Goal: Transaction & Acquisition: Purchase product/service

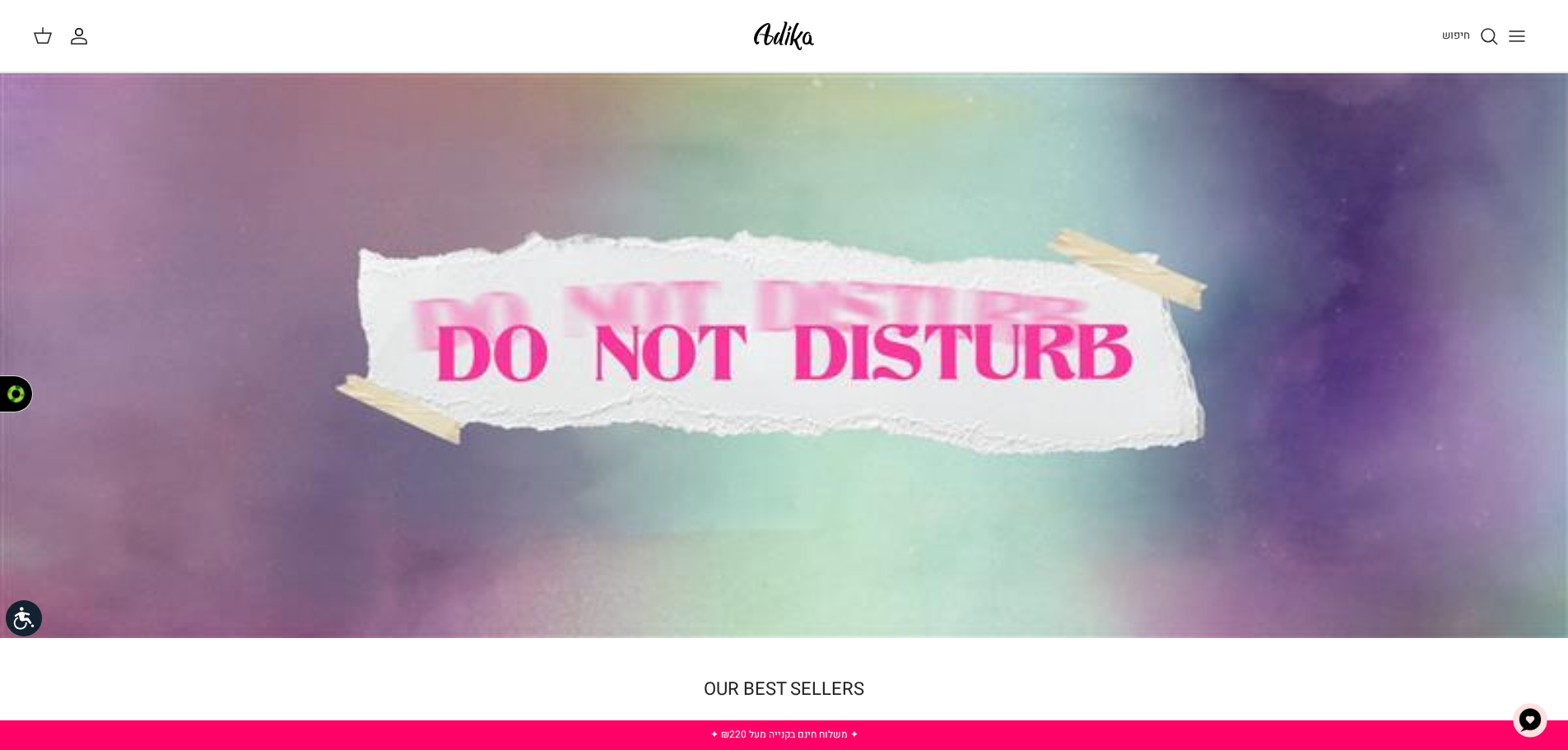
click at [1506, 36] on button "Toggle menu" at bounding box center [1516, 36] width 36 height 36
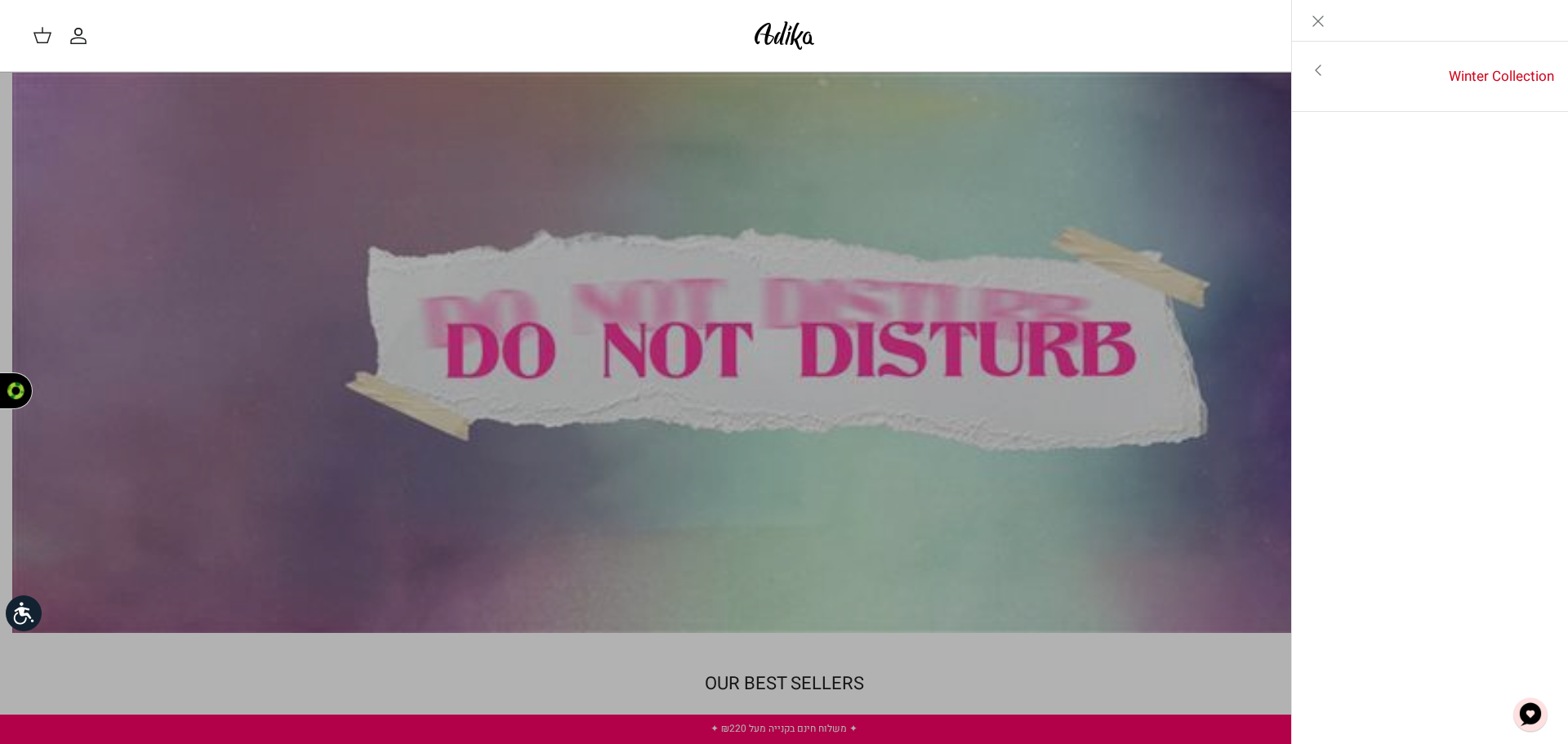
click at [1324, 66] on icon "Toggle menu" at bounding box center [1317, 70] width 20 height 20
click at [1498, 44] on ul "לכל הפריטים" at bounding box center [1430, 75] width 277 height 67
click at [1499, 68] on link "לכל הפריטים" at bounding box center [1430, 72] width 260 height 41
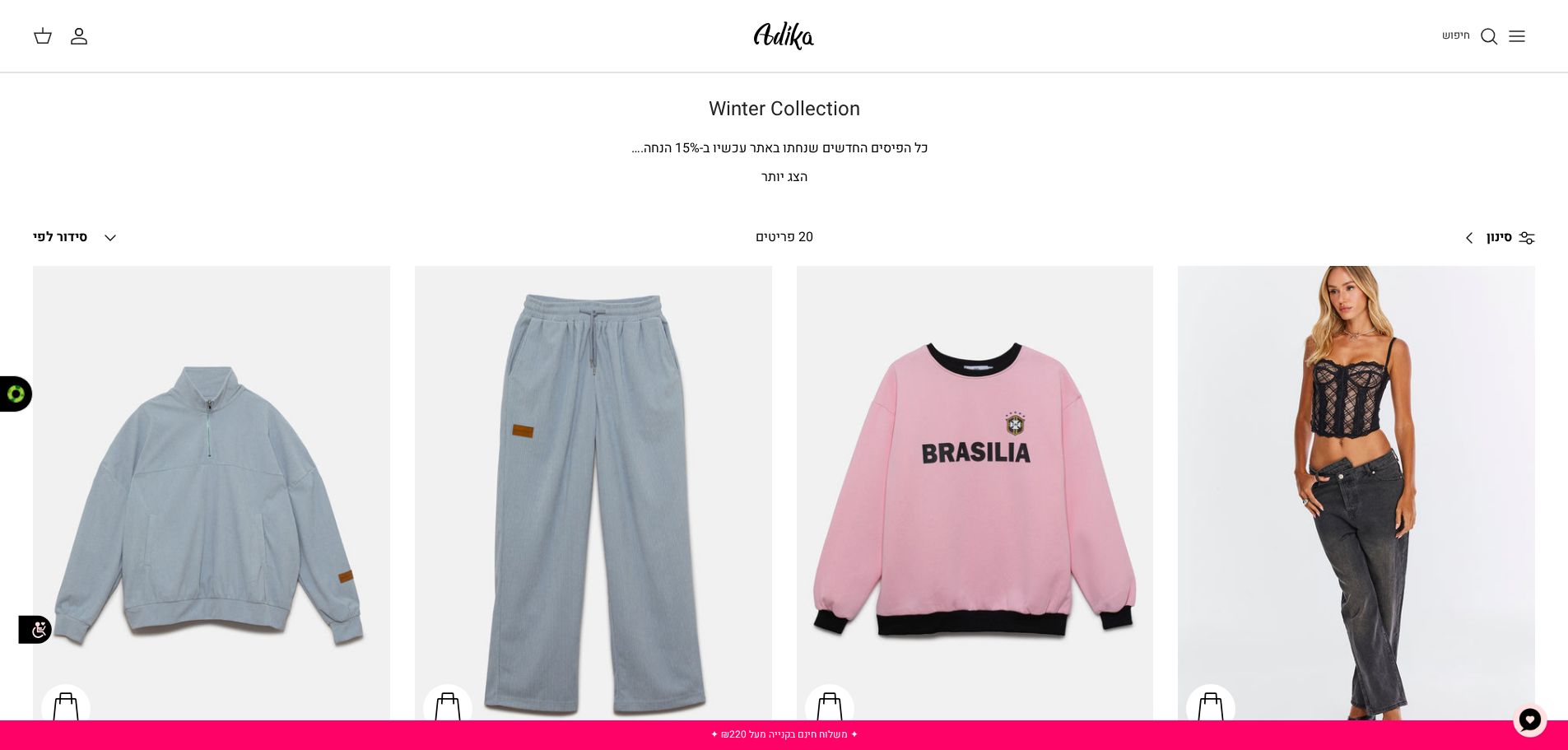
click at [1509, 30] on icon "Toggle menu" at bounding box center [1516, 36] width 20 height 20
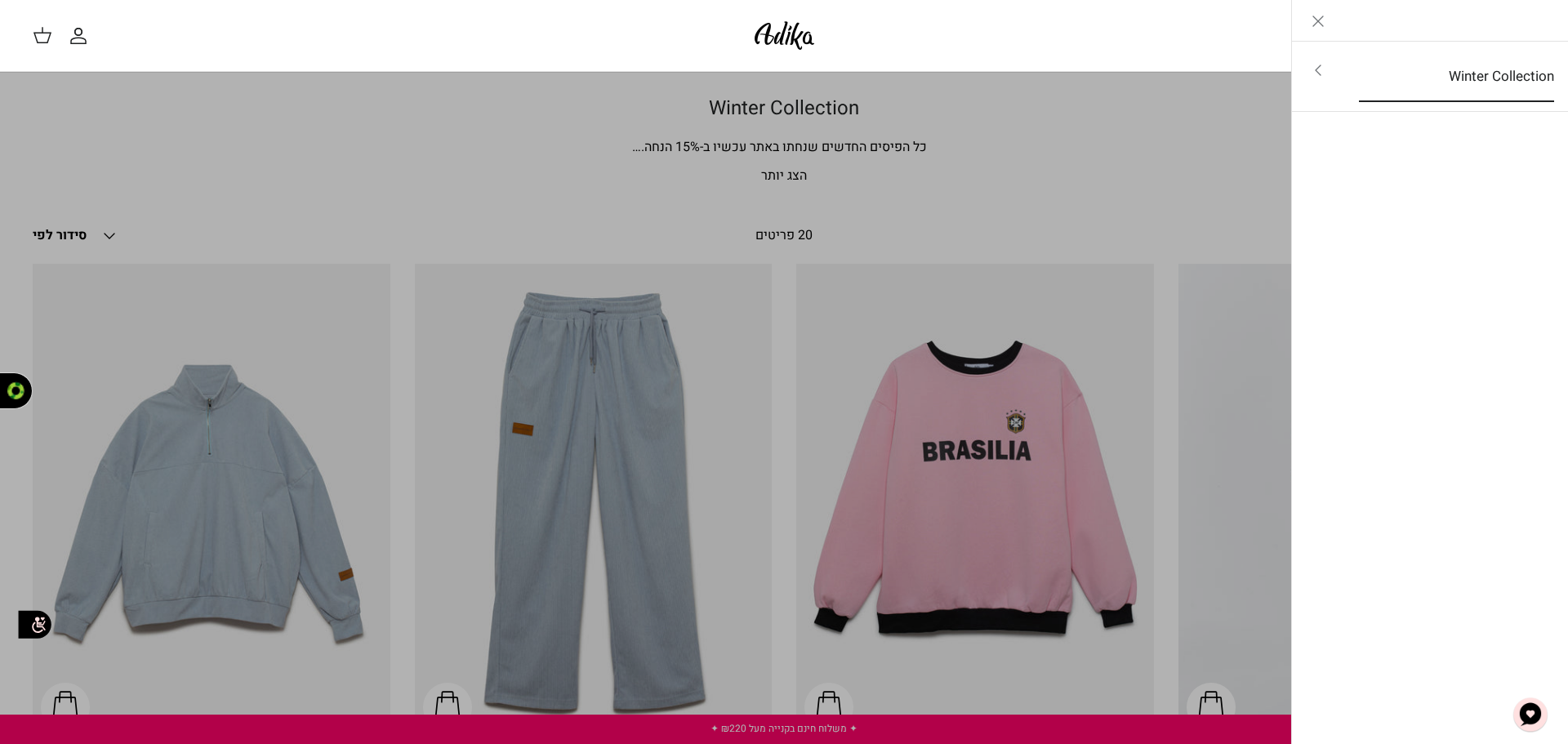
click at [1499, 70] on link "Winter Collection" at bounding box center [1457, 77] width 225 height 51
